Goal: Task Accomplishment & Management: Use online tool/utility

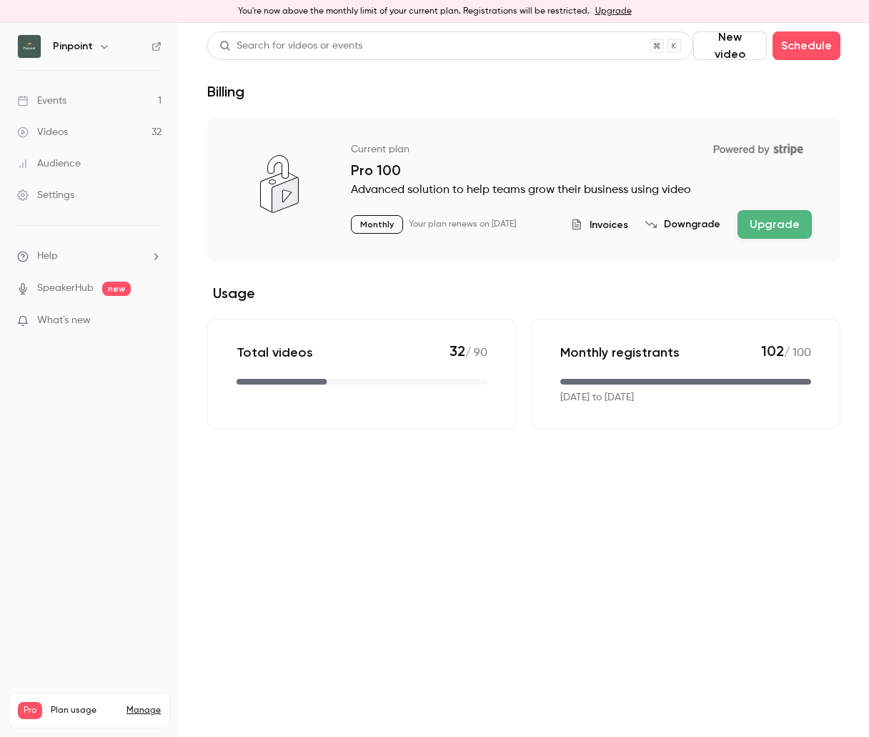
click at [763, 226] on button "Upgrade" at bounding box center [775, 224] width 74 height 29
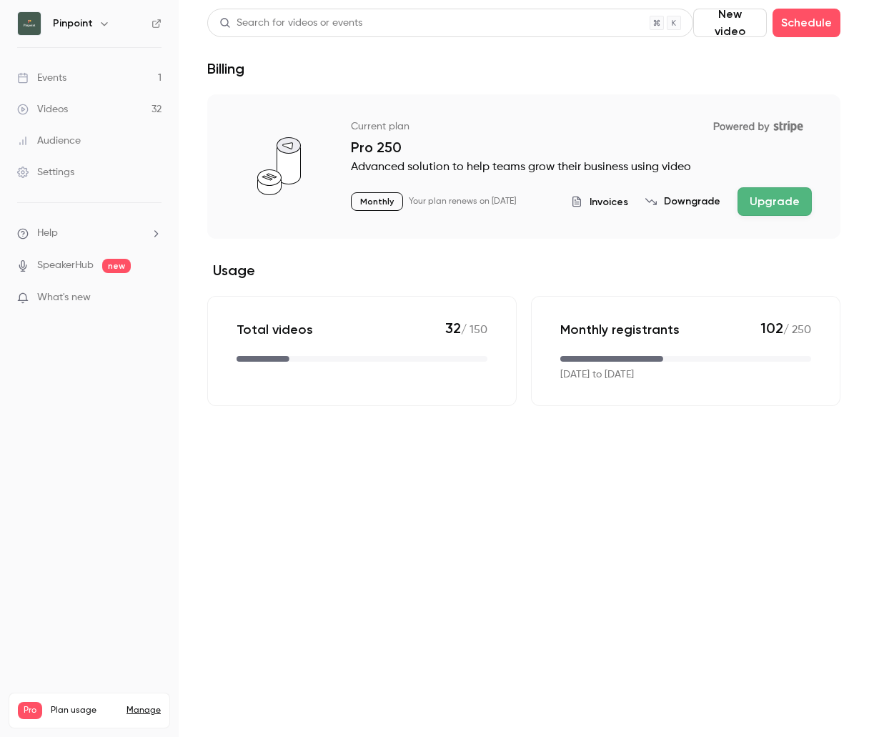
click at [45, 83] on div "Events" at bounding box center [41, 78] width 49 height 14
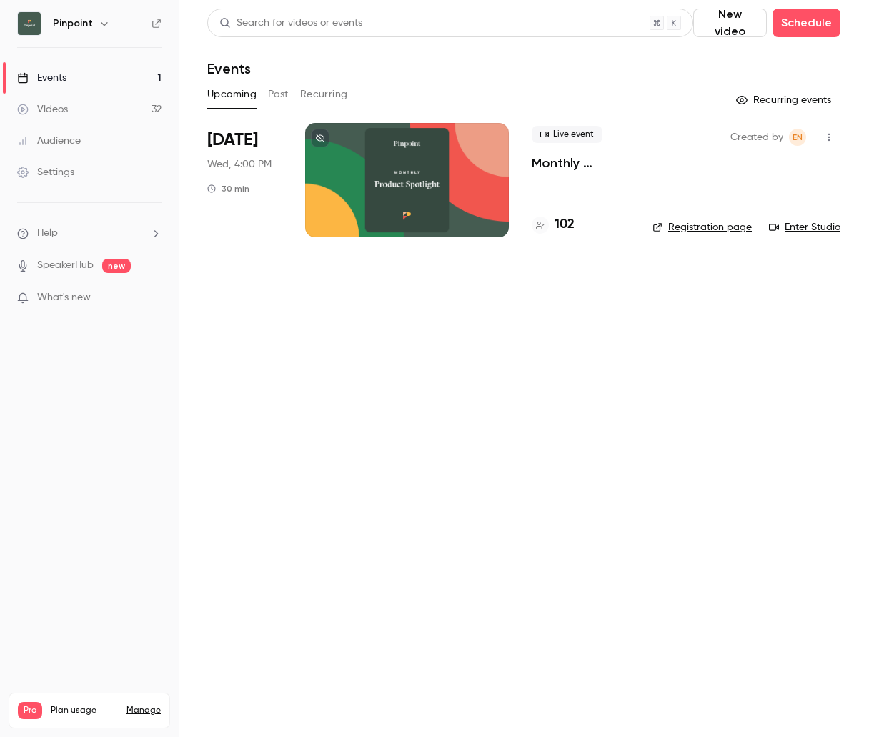
click at [703, 229] on link "Registration page" at bounding box center [702, 227] width 99 height 14
